Goal: Task Accomplishment & Management: Manage account settings

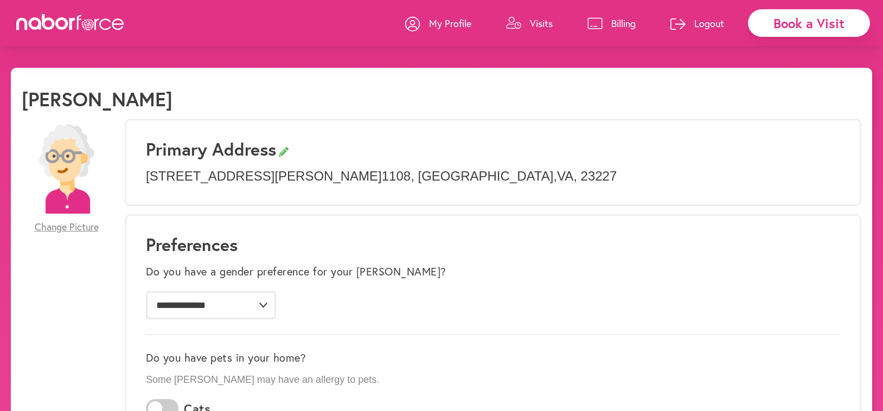
click at [533, 18] on p "Visits" at bounding box center [541, 23] width 23 height 13
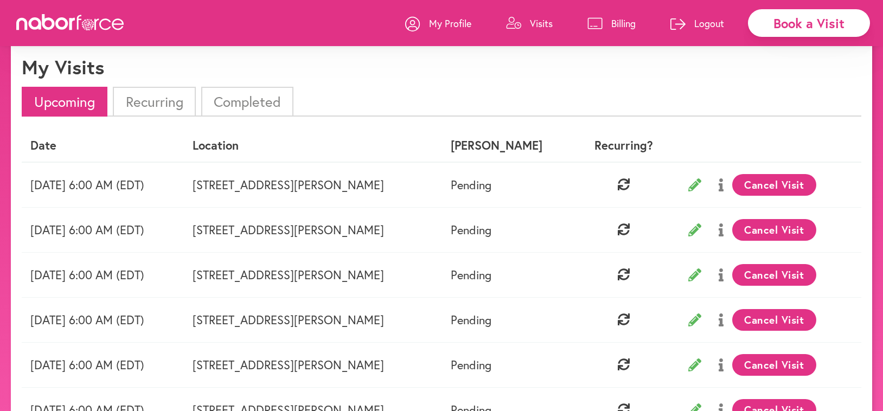
scroll to position [39, 0]
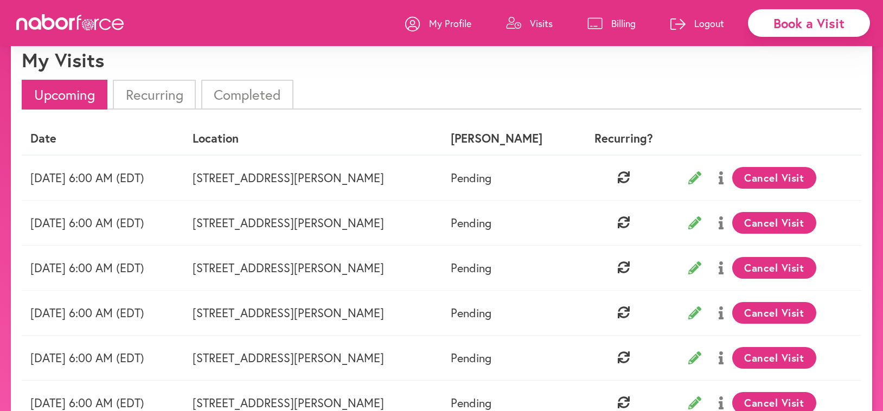
click at [789, 216] on button "Cancel Visit" at bounding box center [774, 223] width 84 height 22
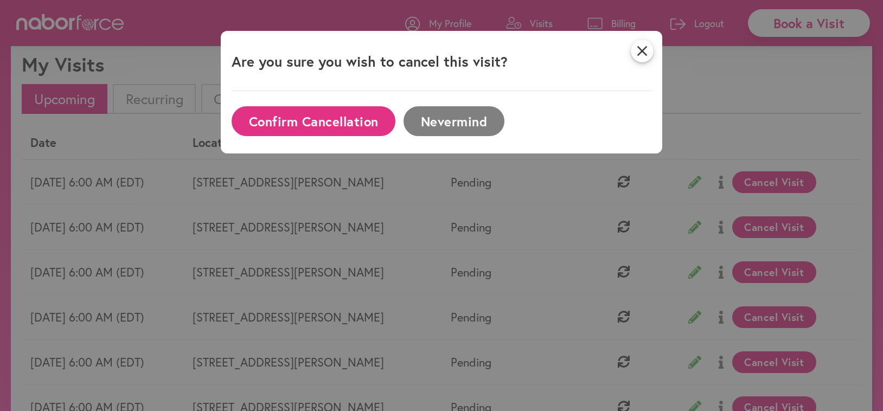
scroll to position [35, 0]
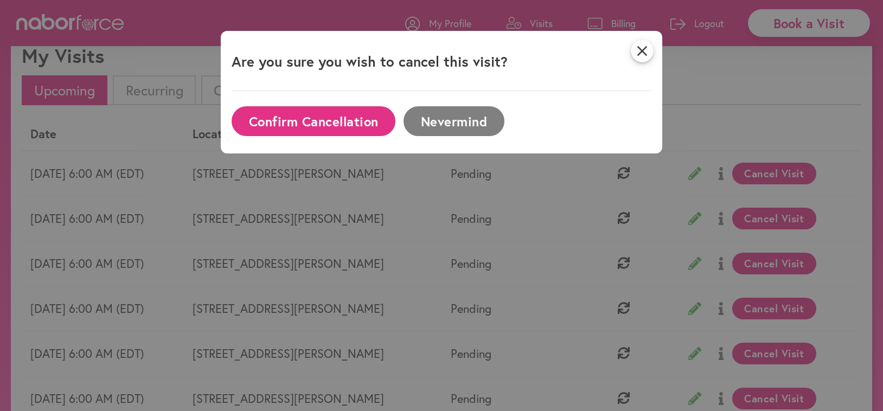
click at [306, 114] on button "Confirm Cancellation" at bounding box center [313, 121] width 164 height 30
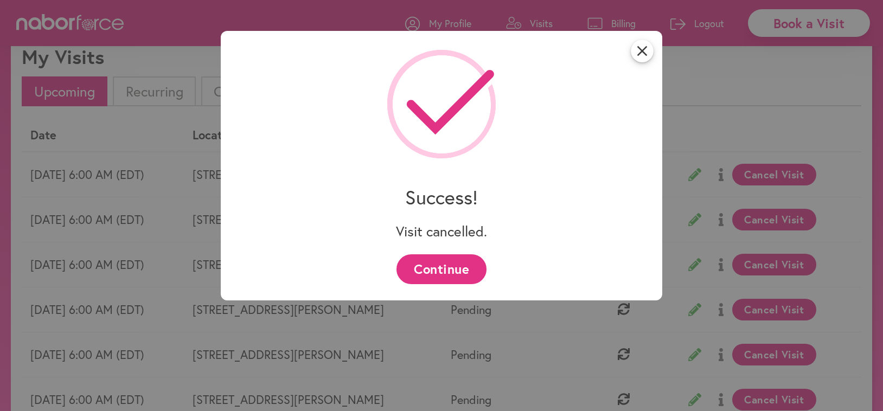
click at [452, 268] on button "Continue" at bounding box center [440, 269] width 89 height 30
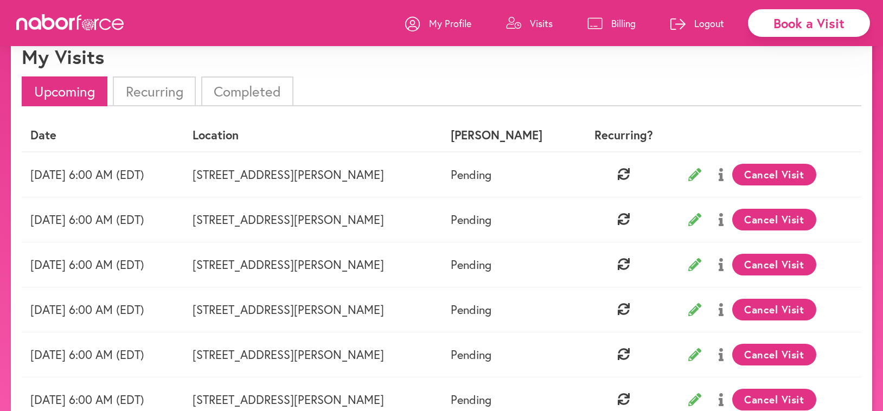
click at [770, 211] on button "Cancel Visit" at bounding box center [774, 220] width 84 height 22
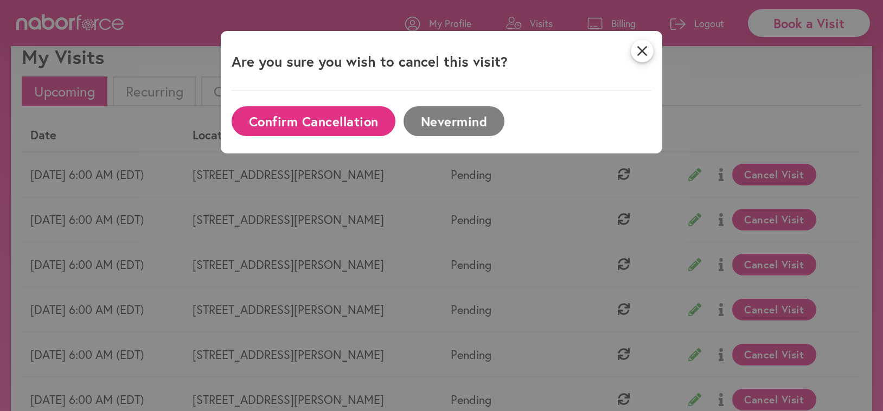
click at [349, 111] on button "Confirm Cancellation" at bounding box center [313, 121] width 164 height 30
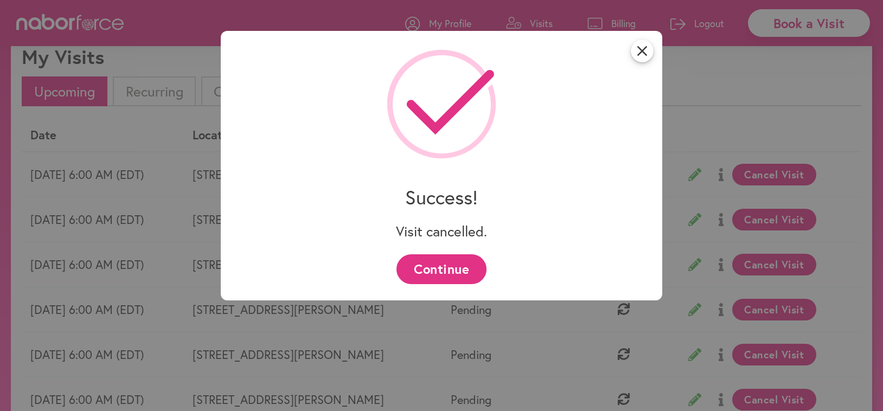
click at [436, 260] on button "Continue" at bounding box center [440, 269] width 89 height 30
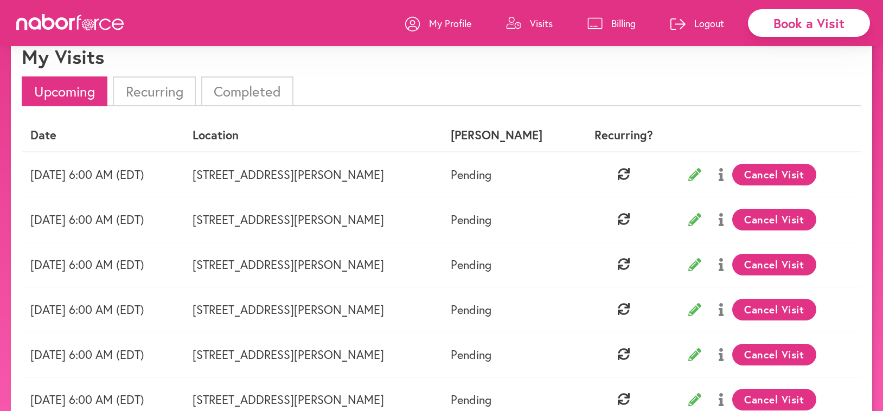
click at [773, 213] on button "Cancel Visit" at bounding box center [774, 220] width 84 height 22
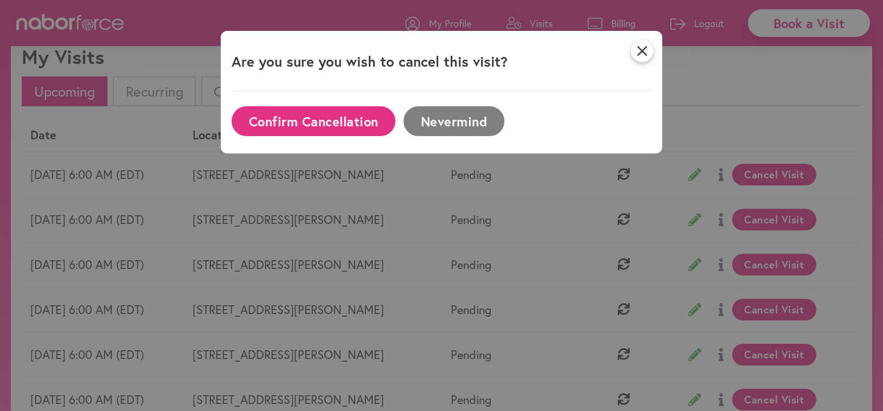
click at [349, 116] on button "Confirm Cancellation" at bounding box center [313, 121] width 164 height 30
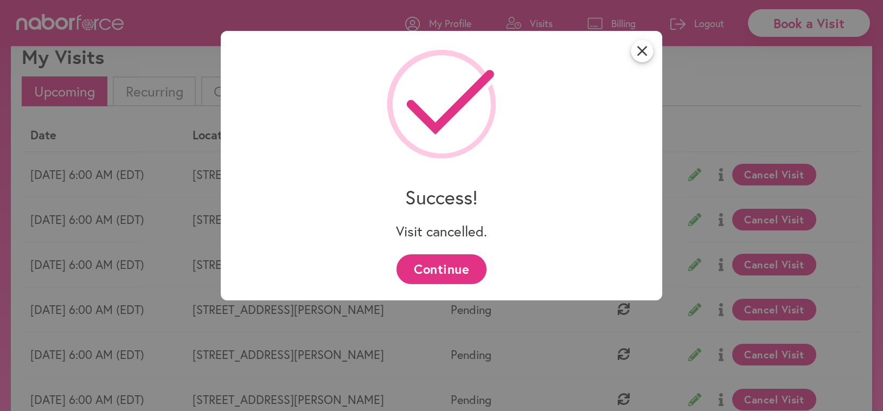
click at [423, 265] on button "Continue" at bounding box center [440, 269] width 89 height 30
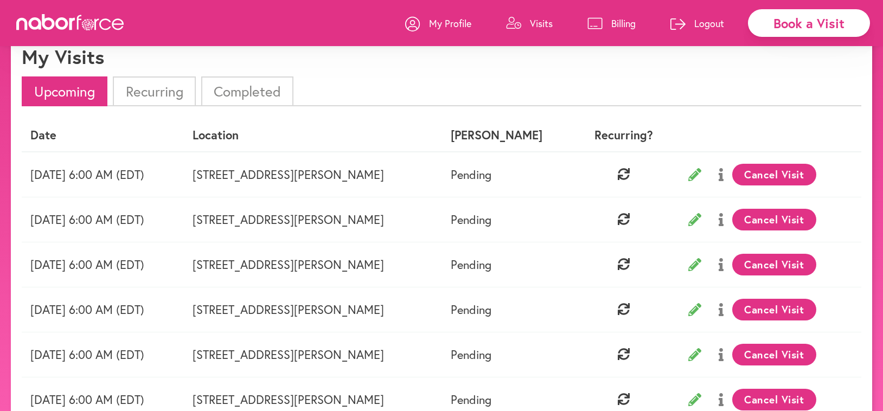
click at [771, 213] on button "Cancel Visit" at bounding box center [774, 220] width 84 height 22
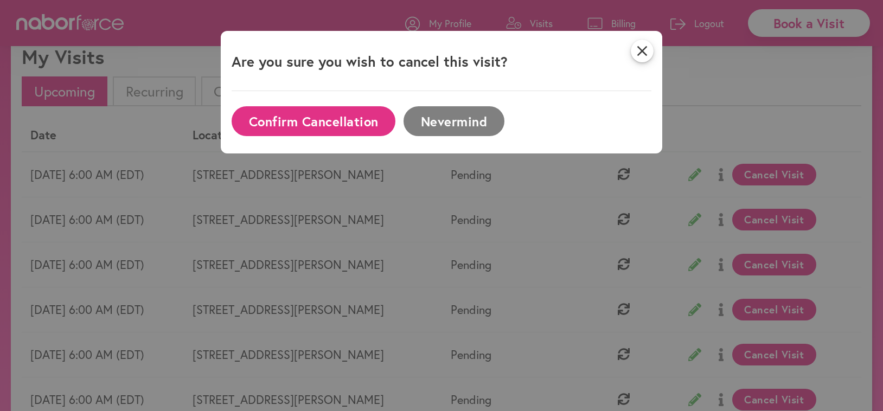
click at [340, 119] on button "Confirm Cancellation" at bounding box center [313, 121] width 164 height 30
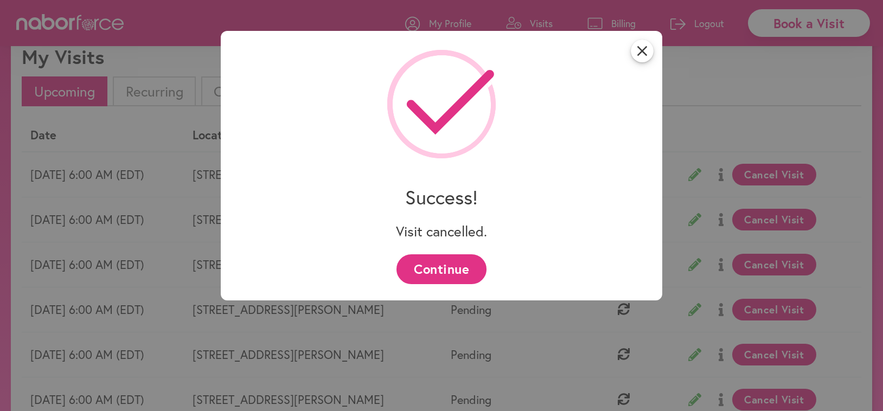
click at [447, 272] on button "Continue" at bounding box center [440, 269] width 89 height 30
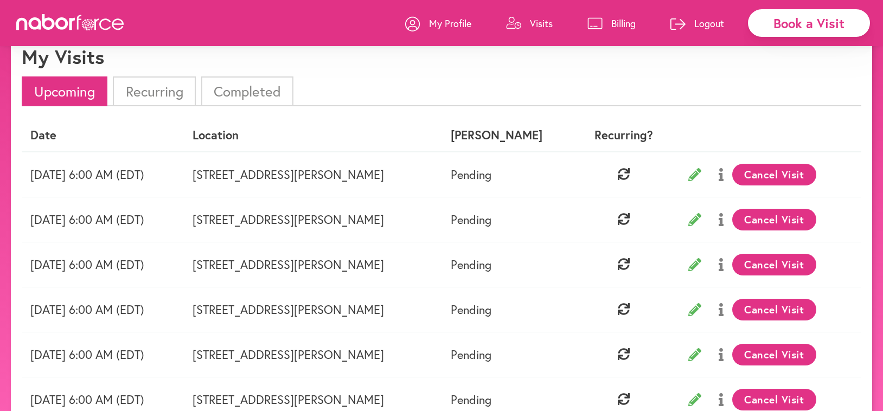
click at [788, 215] on button "Cancel Visit" at bounding box center [774, 220] width 84 height 22
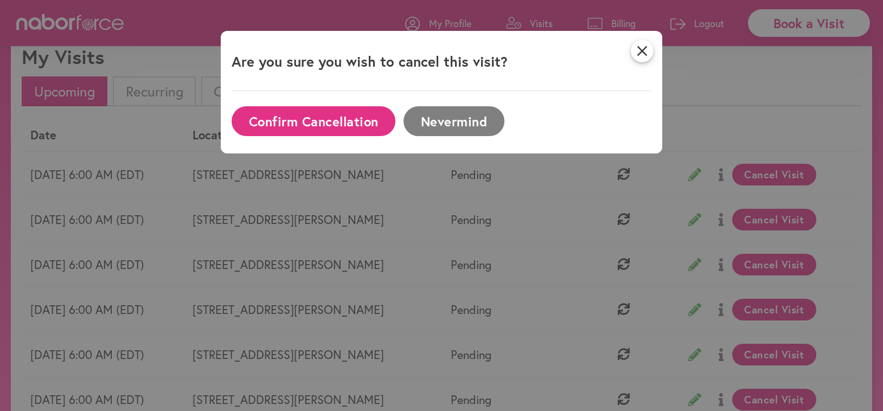
click at [322, 119] on button "Confirm Cancellation" at bounding box center [313, 121] width 164 height 30
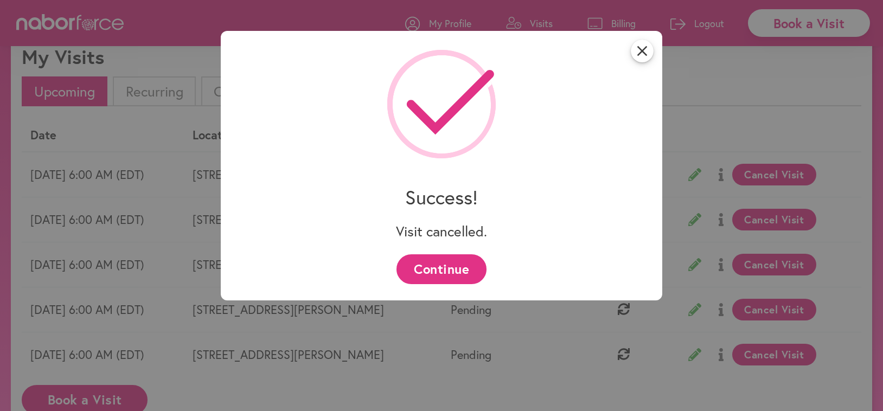
click at [434, 271] on button "Continue" at bounding box center [440, 269] width 89 height 30
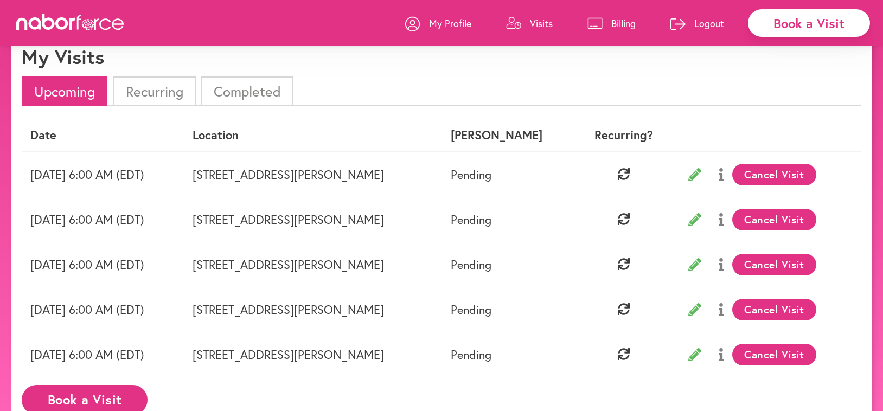
click at [766, 215] on button "Cancel Visit" at bounding box center [774, 220] width 84 height 22
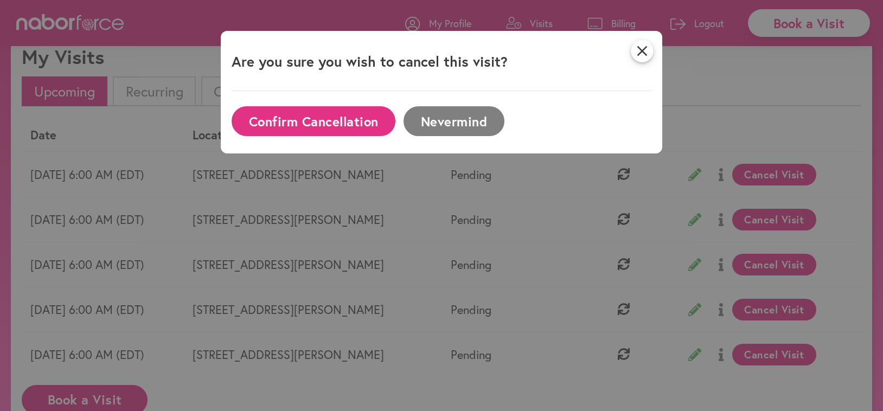
click at [297, 118] on button "Confirm Cancellation" at bounding box center [313, 121] width 164 height 30
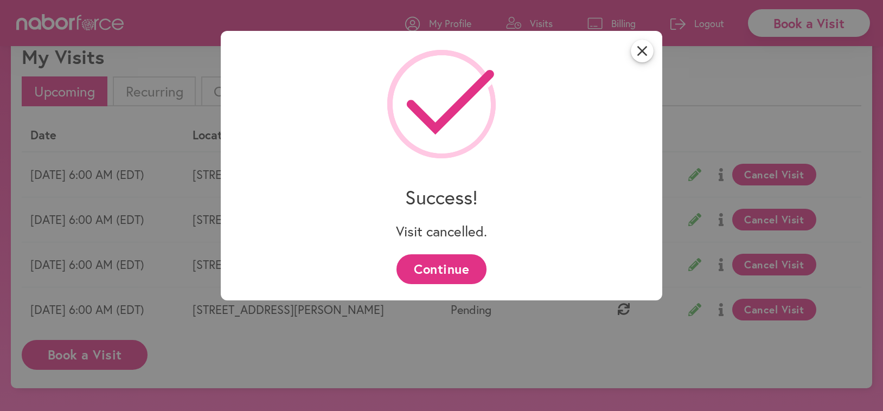
click at [424, 266] on button "Continue" at bounding box center [440, 269] width 89 height 30
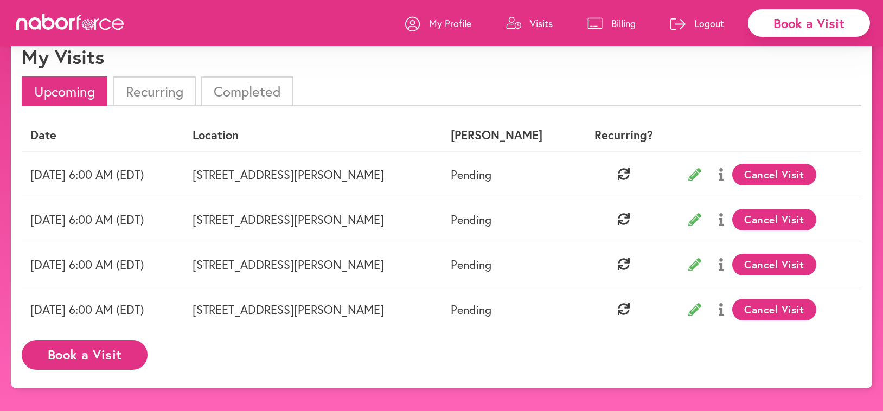
click at [751, 220] on button "Cancel Visit" at bounding box center [774, 220] width 84 height 22
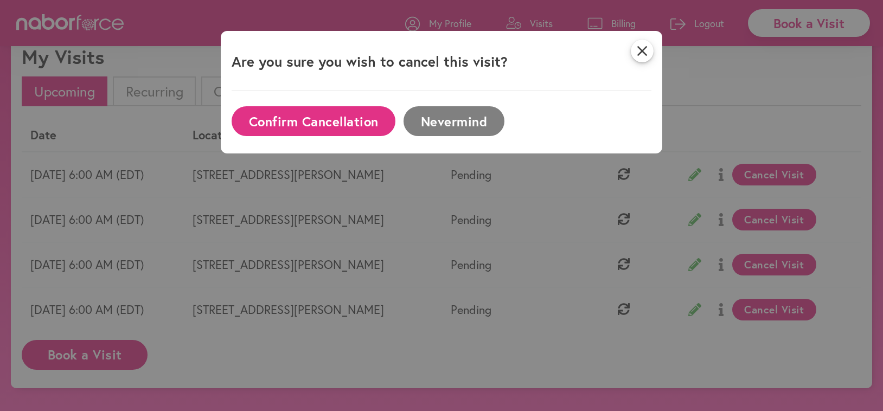
click at [316, 111] on button "Confirm Cancellation" at bounding box center [313, 121] width 164 height 30
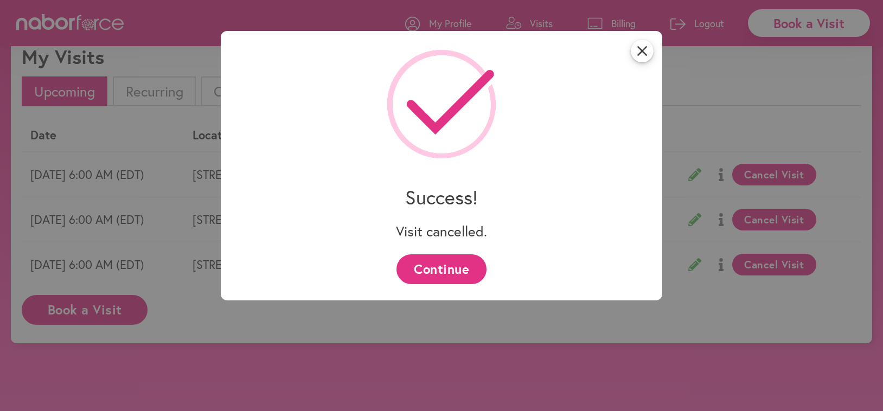
click at [436, 266] on button "Continue" at bounding box center [440, 269] width 89 height 30
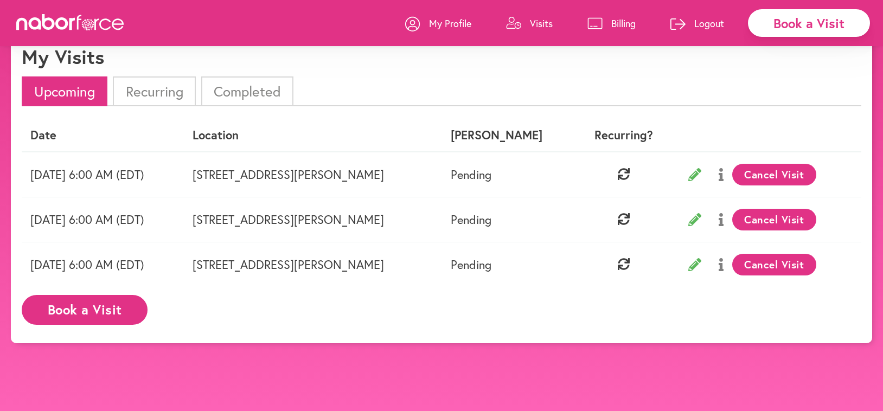
drag, startPoint x: 758, startPoint y: 209, endPoint x: 752, endPoint y: 210, distance: 6.6
click at [758, 209] on button "Cancel Visit" at bounding box center [774, 220] width 84 height 22
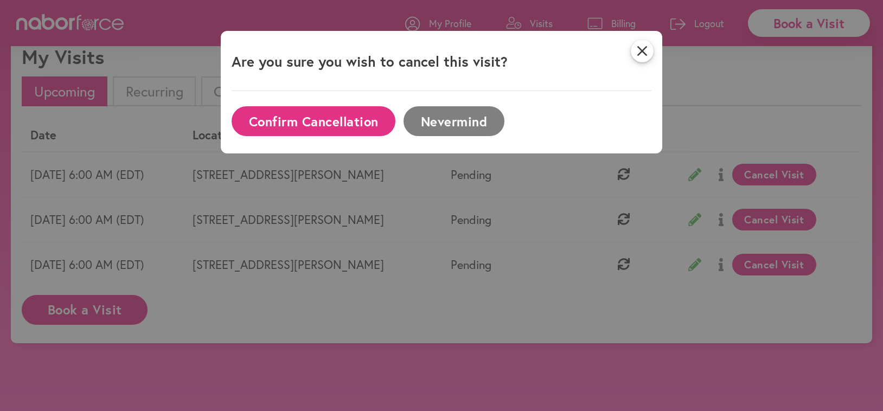
click at [323, 120] on button "Confirm Cancellation" at bounding box center [313, 121] width 164 height 30
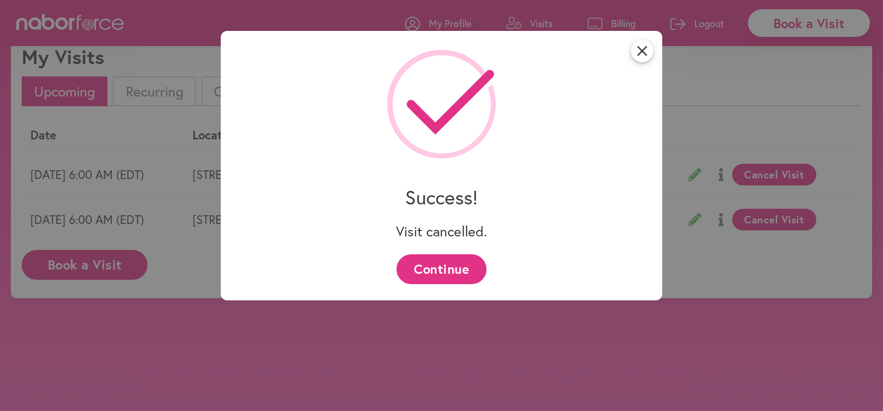
click at [442, 268] on button "Continue" at bounding box center [440, 269] width 89 height 30
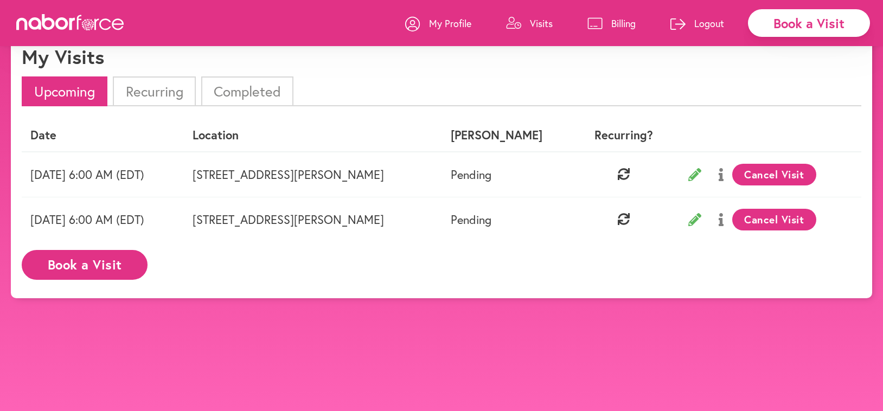
click at [784, 222] on button "Cancel Visit" at bounding box center [774, 220] width 84 height 22
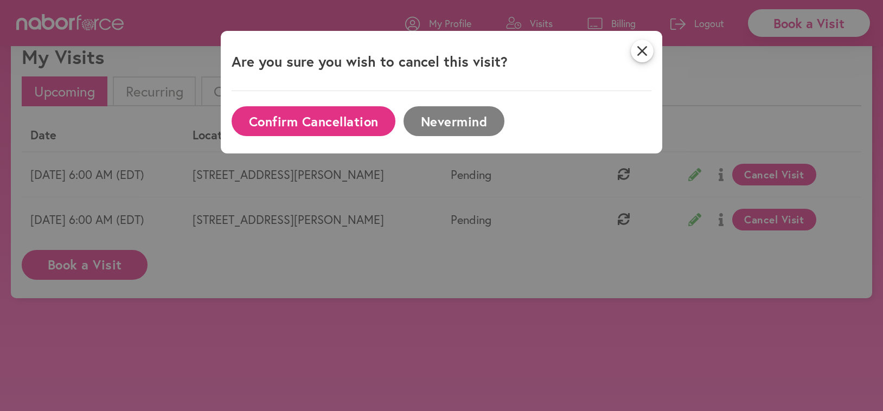
click at [281, 121] on button "Confirm Cancellation" at bounding box center [313, 121] width 164 height 30
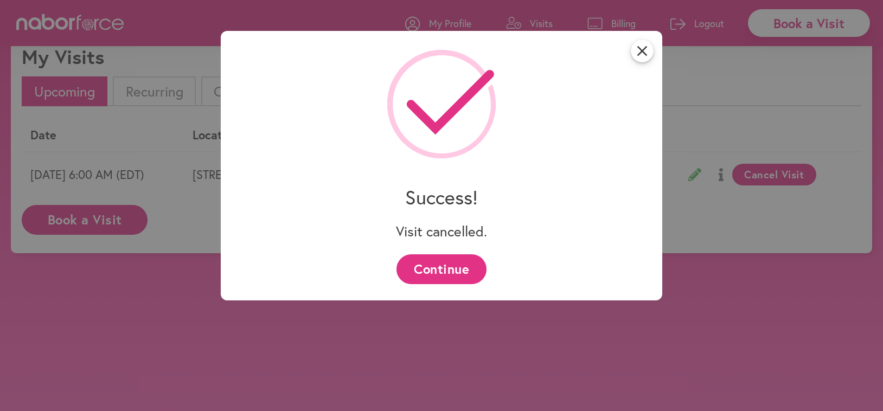
click at [444, 267] on button "Continue" at bounding box center [440, 269] width 89 height 30
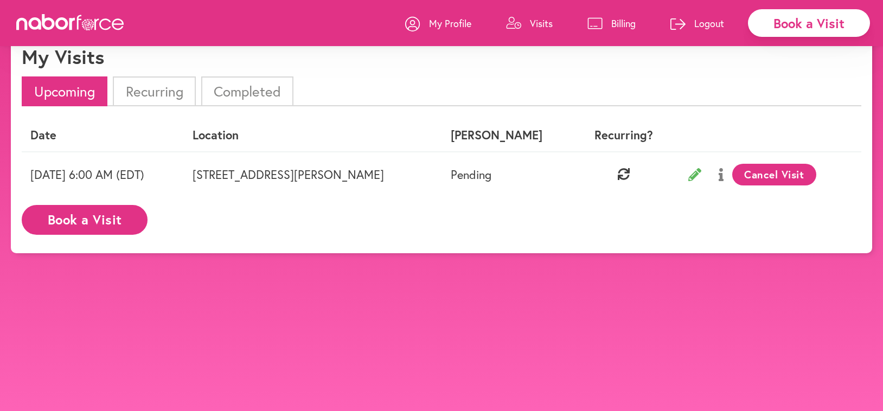
click at [790, 171] on button "Cancel Visit" at bounding box center [774, 175] width 84 height 22
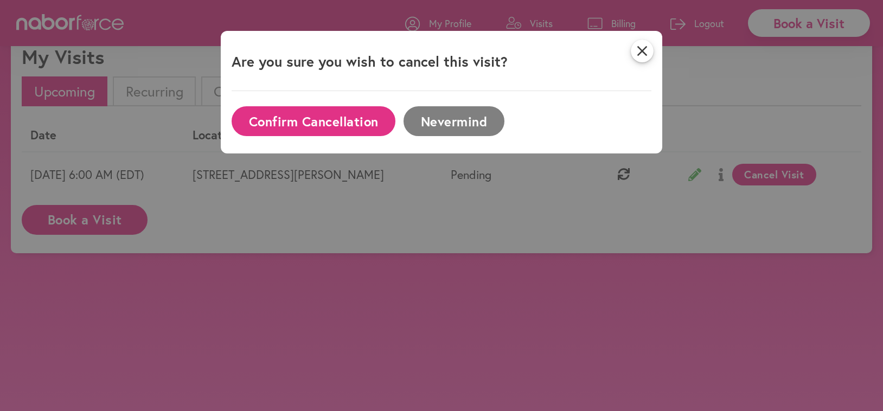
click at [346, 121] on button "Confirm Cancellation" at bounding box center [313, 121] width 164 height 30
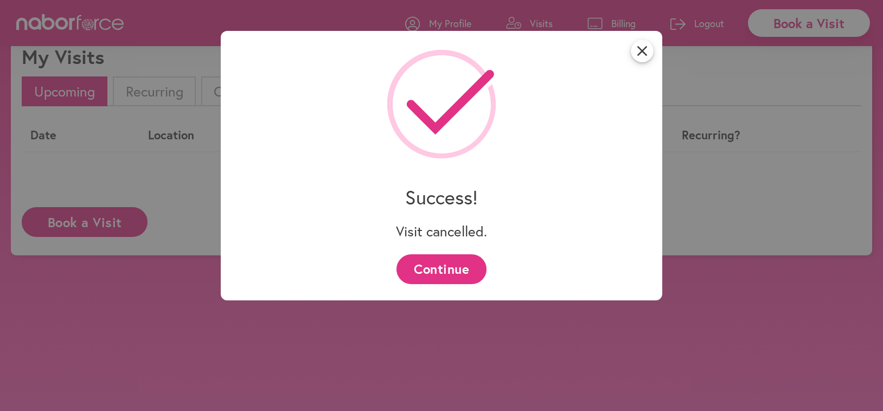
click at [432, 262] on button "Continue" at bounding box center [440, 269] width 89 height 30
